Goal: Task Accomplishment & Management: Complete application form

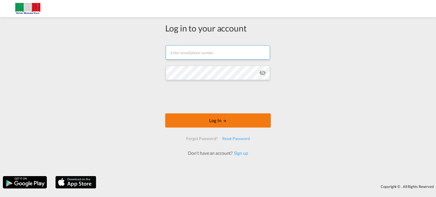
type input "[EMAIL_ADDRESS][DOMAIN_NAME]"
click at [212, 116] on button "Log In" at bounding box center [218, 120] width 106 height 14
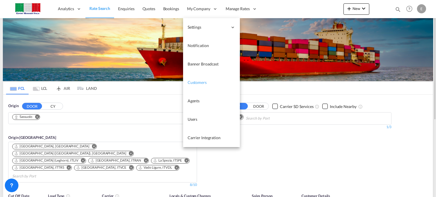
click at [205, 81] on span "Customers" at bounding box center [196, 82] width 19 height 5
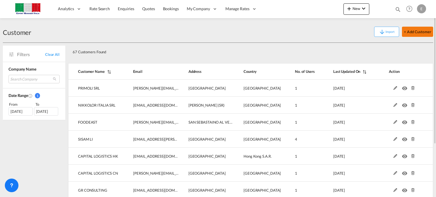
click at [414, 32] on button "+ Add Customer" at bounding box center [417, 32] width 31 height 10
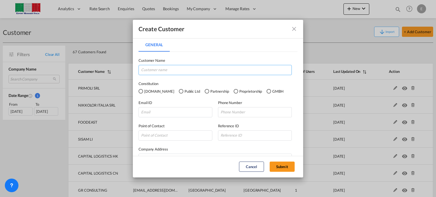
click at [180, 68] on input "General General ..." at bounding box center [214, 70] width 153 height 10
type input "FJT"
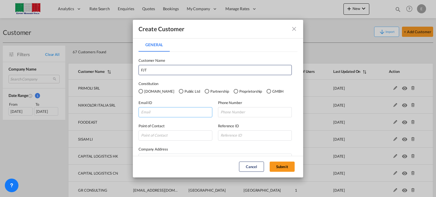
drag, startPoint x: 148, startPoint y: 113, endPoint x: 156, endPoint y: 98, distance: 16.3
click at [151, 107] on input "General General ..." at bounding box center [175, 112] width 74 height 10
click at [152, 112] on input "General General ..." at bounding box center [175, 112] width 74 height 10
paste input "[EMAIL_ADDRESS][DOMAIN_NAME]"
type input "[EMAIL_ADDRESS][DOMAIN_NAME]"
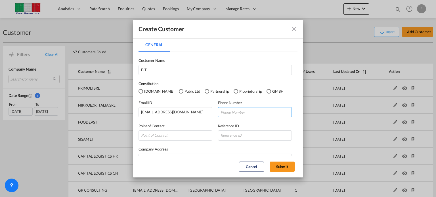
drag, startPoint x: 227, startPoint y: 110, endPoint x: 230, endPoint y: 118, distance: 8.3
click at [227, 110] on input "General General ..." at bounding box center [255, 112] width 74 height 10
paste input "3356516471"
click at [218, 114] on input "3356516471" at bounding box center [255, 112] width 74 height 10
type input "[PHONE_NUMBER]"
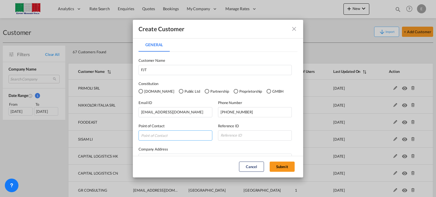
click at [151, 134] on input "General General ..." at bounding box center [175, 135] width 74 height 10
type input "c"
type input "[PERSON_NAME]"
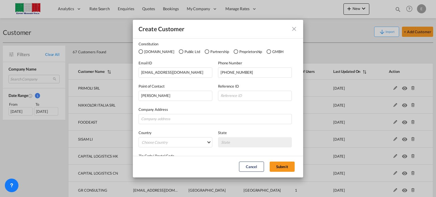
scroll to position [48, 0]
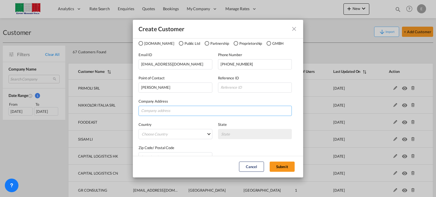
click at [159, 111] on input "General General ..." at bounding box center [214, 111] width 153 height 10
type input "[GEOGRAPHIC_DATA]"
click at [167, 134] on md-select "Choose Country [GEOGRAPHIC_DATA] [GEOGRAPHIC_DATA] [GEOGRAPHIC_DATA] [US_STATE]…" at bounding box center [175, 134] width 74 height 10
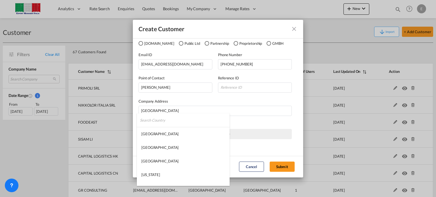
click at [161, 122] on input "search" at bounding box center [185, 120] width 90 height 14
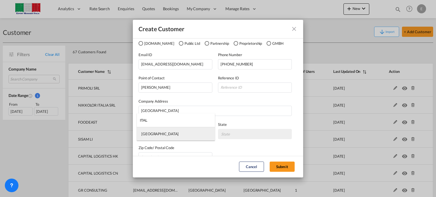
type input "ITAL"
click at [145, 134] on div "[GEOGRAPHIC_DATA]" at bounding box center [159, 133] width 37 height 5
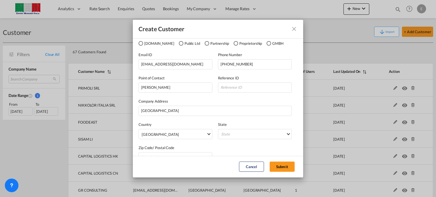
scroll to position [60, 0]
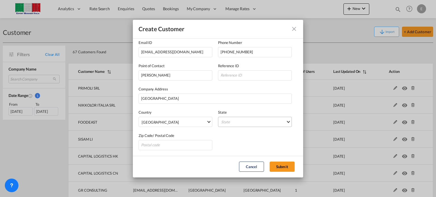
click at [256, 124] on md-select "State [GEOGRAPHIC_DATA] [GEOGRAPHIC_DATA] [GEOGRAPHIC_DATA] [GEOGRAPHIC_DATA] […" at bounding box center [255, 122] width 74 height 10
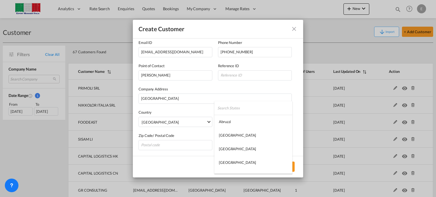
click at [237, 111] on input "search" at bounding box center [254, 108] width 75 height 14
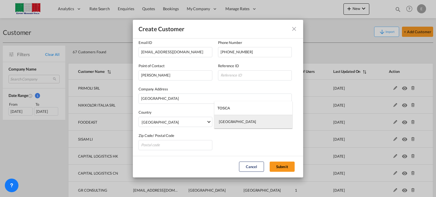
type input "TOSCA"
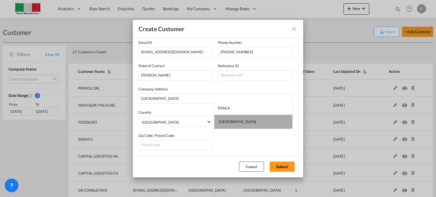
click at [226, 119] on md-option "[GEOGRAPHIC_DATA]" at bounding box center [253, 122] width 78 height 14
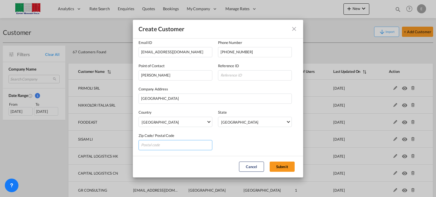
click at [167, 144] on input "General General ..." at bounding box center [175, 145] width 74 height 10
type input "57121"
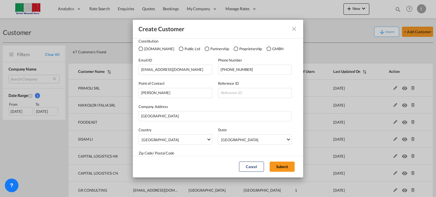
scroll to position [21, 0]
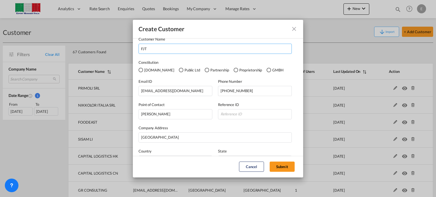
click at [164, 47] on input "FJT" at bounding box center [214, 49] width 153 height 10
type input "FJT SPA"
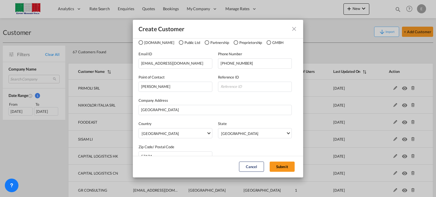
scroll to position [60, 0]
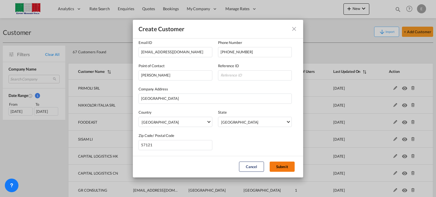
click at [284, 168] on button "Submit" at bounding box center [281, 167] width 25 height 10
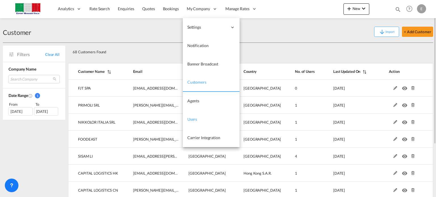
click at [191, 117] on span "Users" at bounding box center [192, 119] width 10 height 5
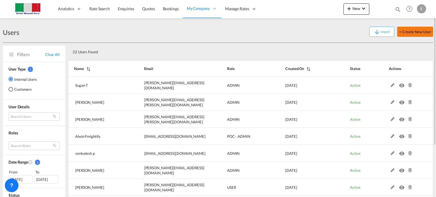
click at [416, 30] on button "+ Create New User" at bounding box center [415, 32] width 36 height 10
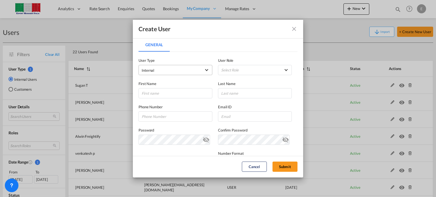
click at [201, 68] on md-select-value "Internal" at bounding box center [176, 69] width 68 height 7
click at [154, 84] on span "Customer" at bounding box center [150, 83] width 16 height 5
click at [242, 70] on md-select "Select Role" at bounding box center [255, 70] width 74 height 10
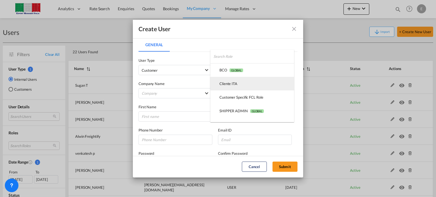
click at [229, 81] on div "Cliente ITA USER_DEFINED" at bounding box center [228, 83] width 18 height 5
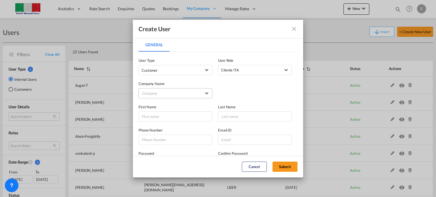
click at [167, 92] on md-select "Company ATPOSE SRL CAPITAL LOGISTICS CN CAPITAL LOGISTICS HK CBN LOJİSTİK DEPOL…" at bounding box center [175, 93] width 74 height 10
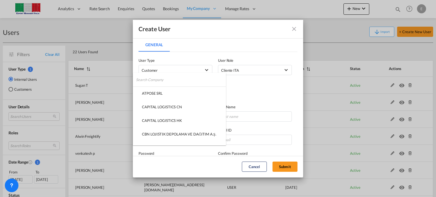
click at [159, 82] on input "search" at bounding box center [181, 80] width 90 height 14
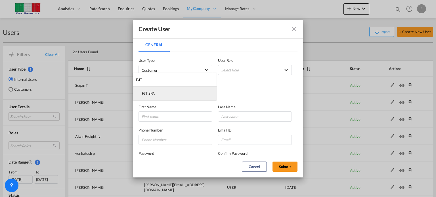
type input "FJT"
click at [155, 93] on md-option "FJT SPA" at bounding box center [175, 94] width 84 height 14
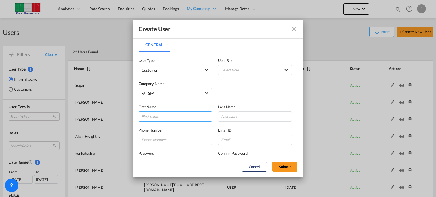
click at [150, 115] on input "General General ..." at bounding box center [175, 116] width 74 height 10
type input "[PERSON_NAME]"
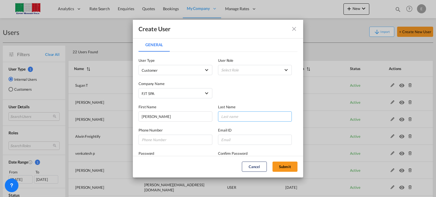
click at [247, 116] on input "General General ..." at bounding box center [255, 116] width 74 height 10
type input "[PERSON_NAME]"
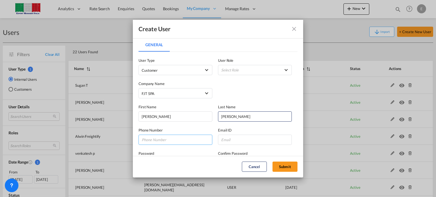
click at [166, 140] on input "General General ..." at bounding box center [175, 140] width 74 height 10
paste input "3356516471"
type input "[PHONE_NUMBER]"
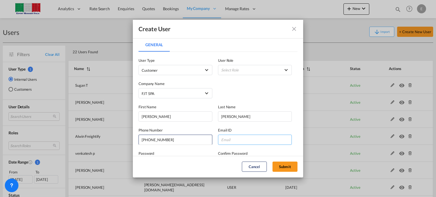
click at [235, 137] on input "General General ..." at bounding box center [255, 140] width 74 height 10
paste input "[EMAIL_ADDRESS][DOMAIN_NAME]"
type input "[EMAIL_ADDRESS][DOMAIN_NAME]"
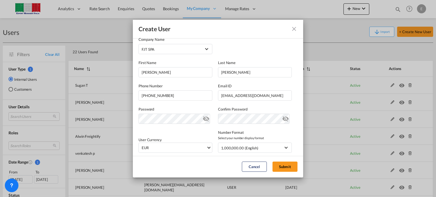
scroll to position [58, 0]
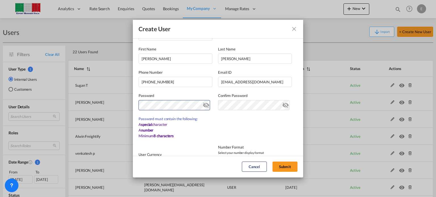
click at [205, 105] on md-icon "icon-eye-off" at bounding box center [206, 104] width 7 height 7
click at [132, 99] on div "Create User General General User Type Customer User Role Select Role Company Na…" at bounding box center [218, 98] width 436 height 197
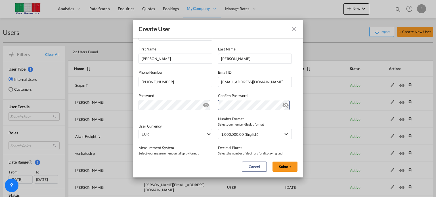
click at [284, 106] on md-icon "icon-eye-off" at bounding box center [285, 104] width 7 height 7
click at [243, 29] on div "Create User" at bounding box center [218, 29] width 170 height 19
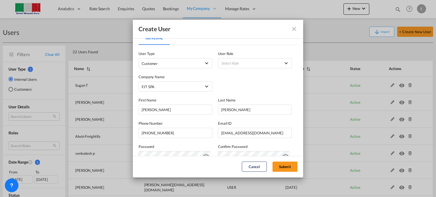
scroll to position [0, 0]
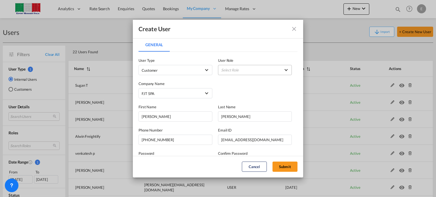
click at [281, 70] on md-select "Select Role" at bounding box center [255, 70] width 74 height 10
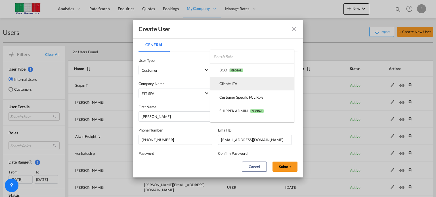
click at [232, 83] on div "Cliente ITA USER_DEFINED" at bounding box center [228, 83] width 18 height 5
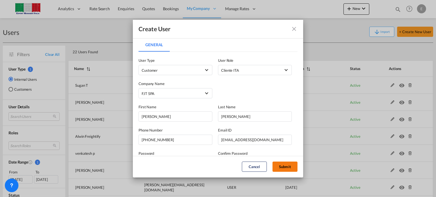
click at [283, 167] on button "Submit" at bounding box center [284, 167] width 25 height 10
